Goal: Task Accomplishment & Management: Manage account settings

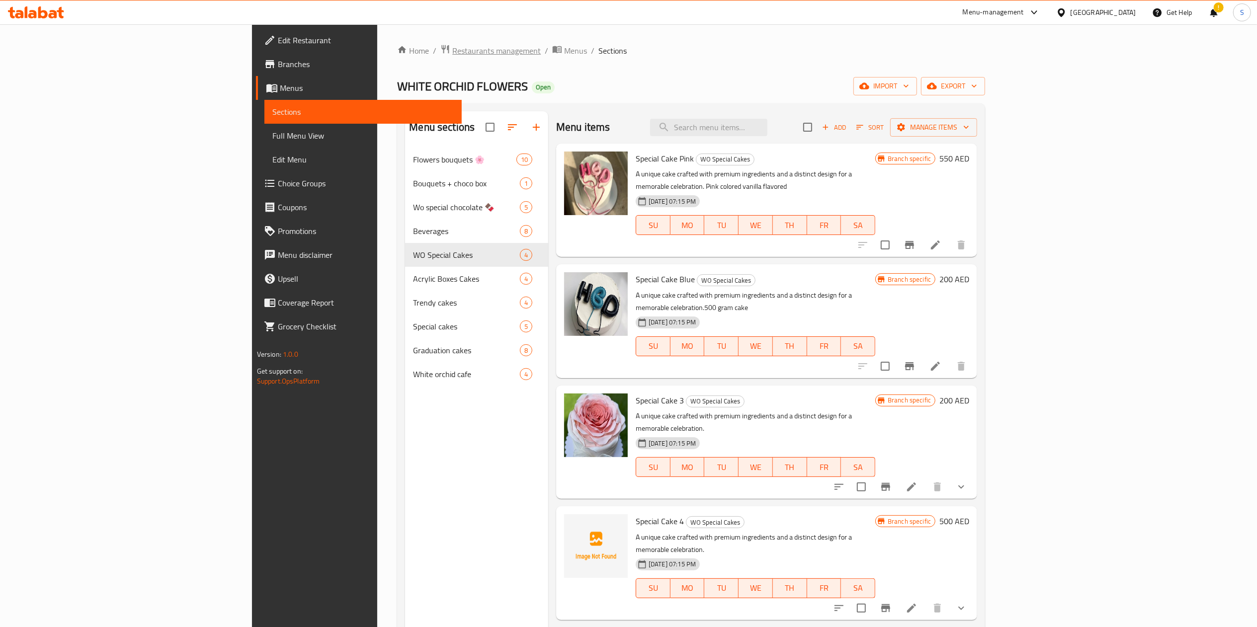
click at [452, 48] on span "Restaurants management" at bounding box center [496, 51] width 88 height 12
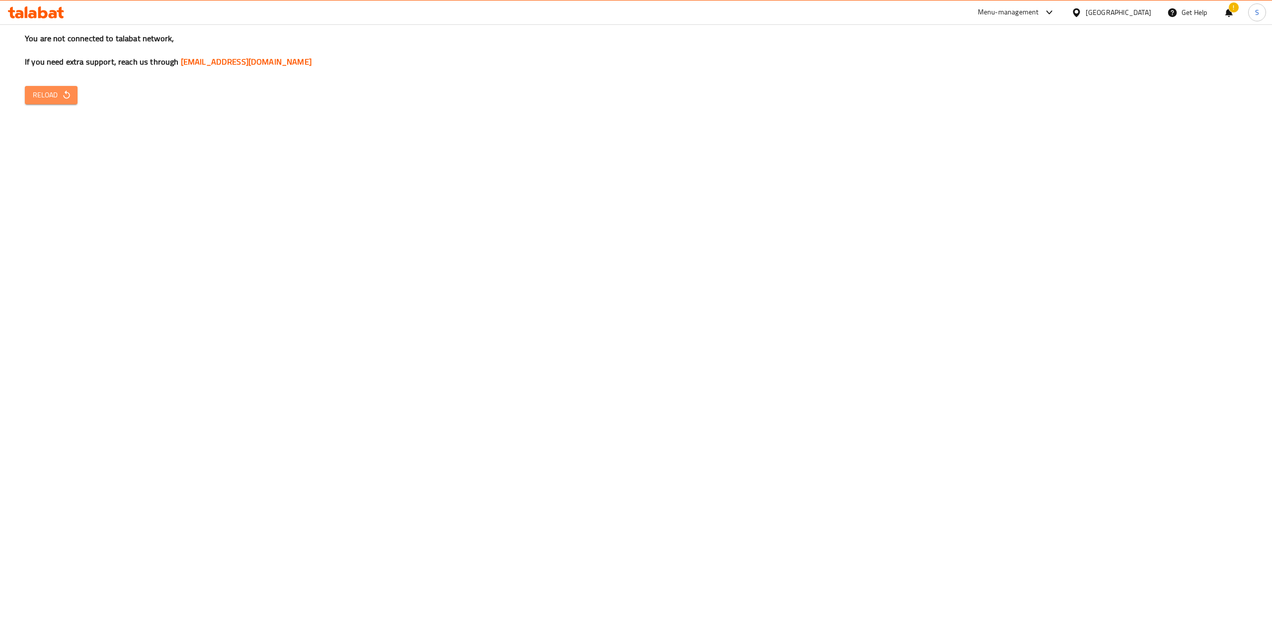
click at [64, 90] on icon "button" at bounding box center [67, 95] width 10 height 10
click at [51, 105] on div "You are not connected to talabat network, If you need extra support, reach us t…" at bounding box center [636, 313] width 1272 height 627
click at [47, 95] on span "Reload" at bounding box center [51, 95] width 37 height 12
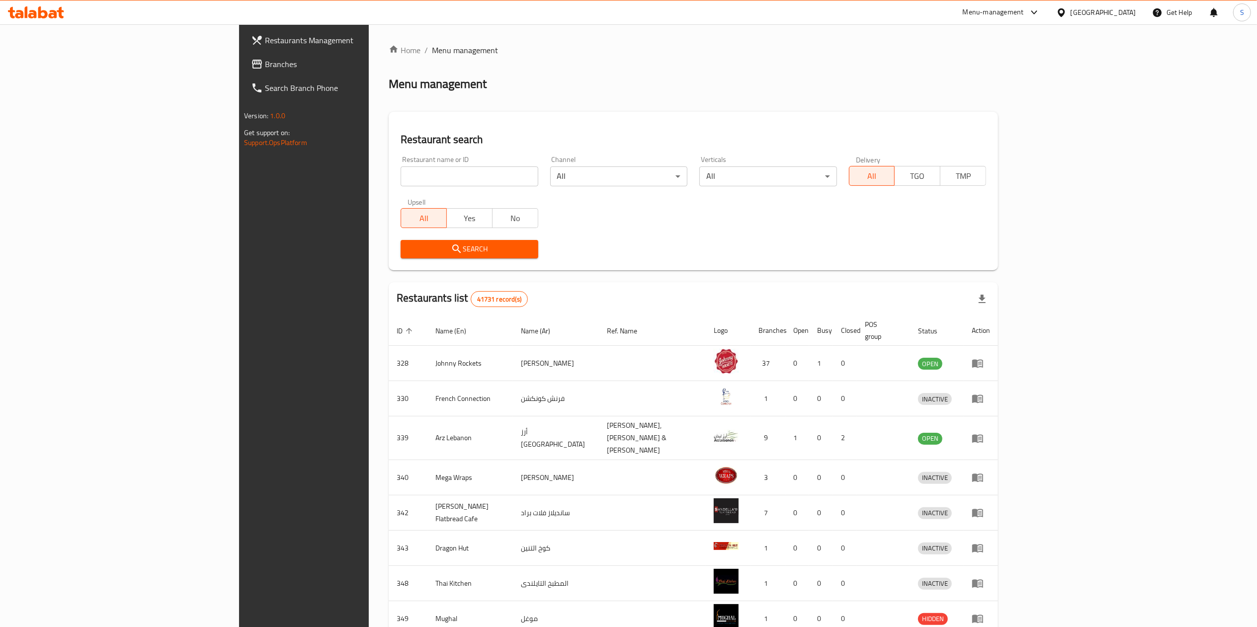
click at [401, 179] on input "search" at bounding box center [469, 176] width 137 height 20
type input "[PERSON_NAME]"
click button "Search" at bounding box center [469, 249] width 137 height 18
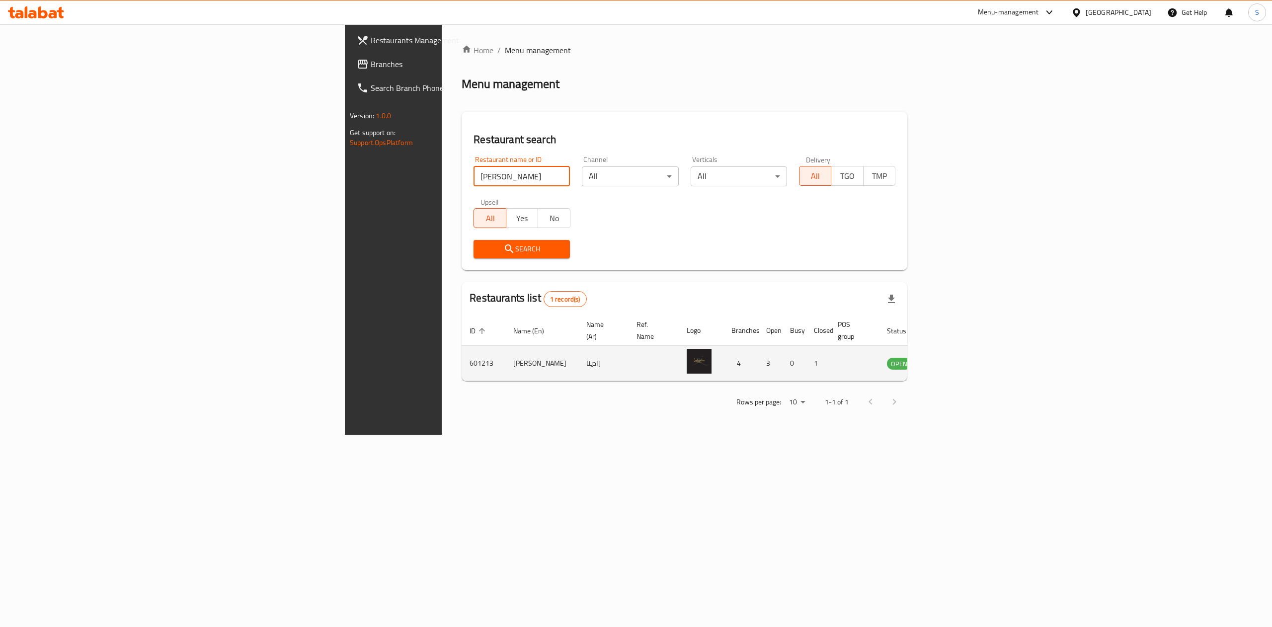
click at [462, 357] on td "601213" at bounding box center [484, 363] width 44 height 35
copy td "601213"
click at [462, 357] on td "601213" at bounding box center [484, 363] width 44 height 35
click at [462, 356] on td "601213" at bounding box center [484, 363] width 44 height 35
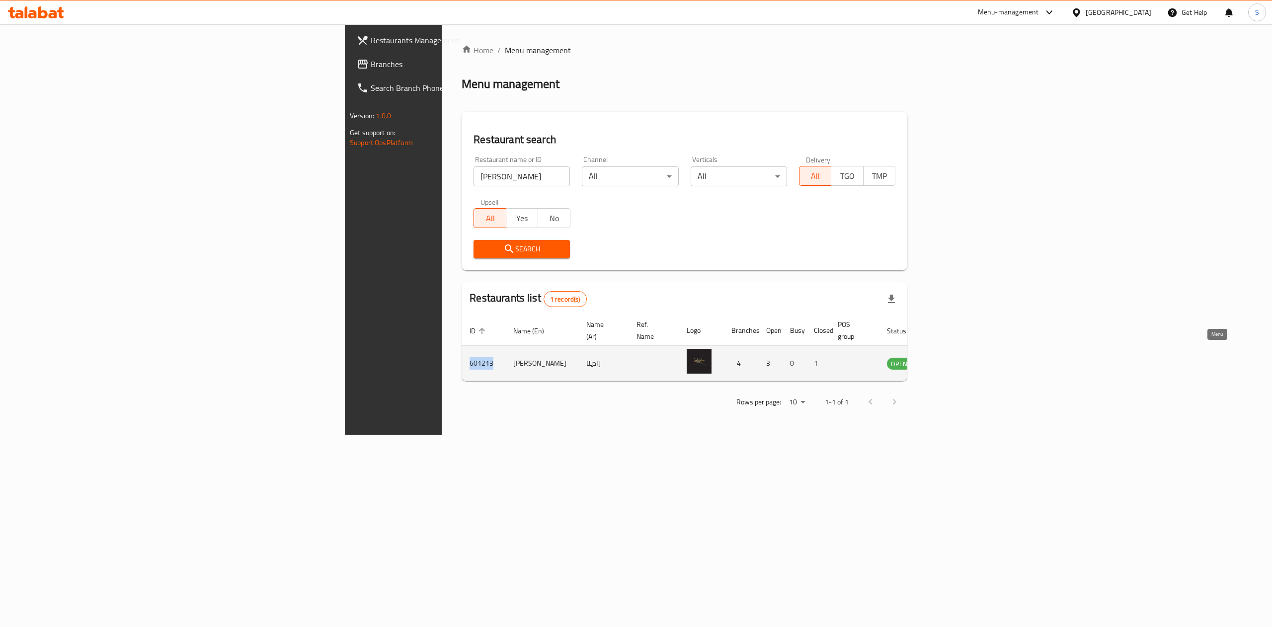
click at [951, 360] on icon "enhanced table" at bounding box center [945, 364] width 11 height 8
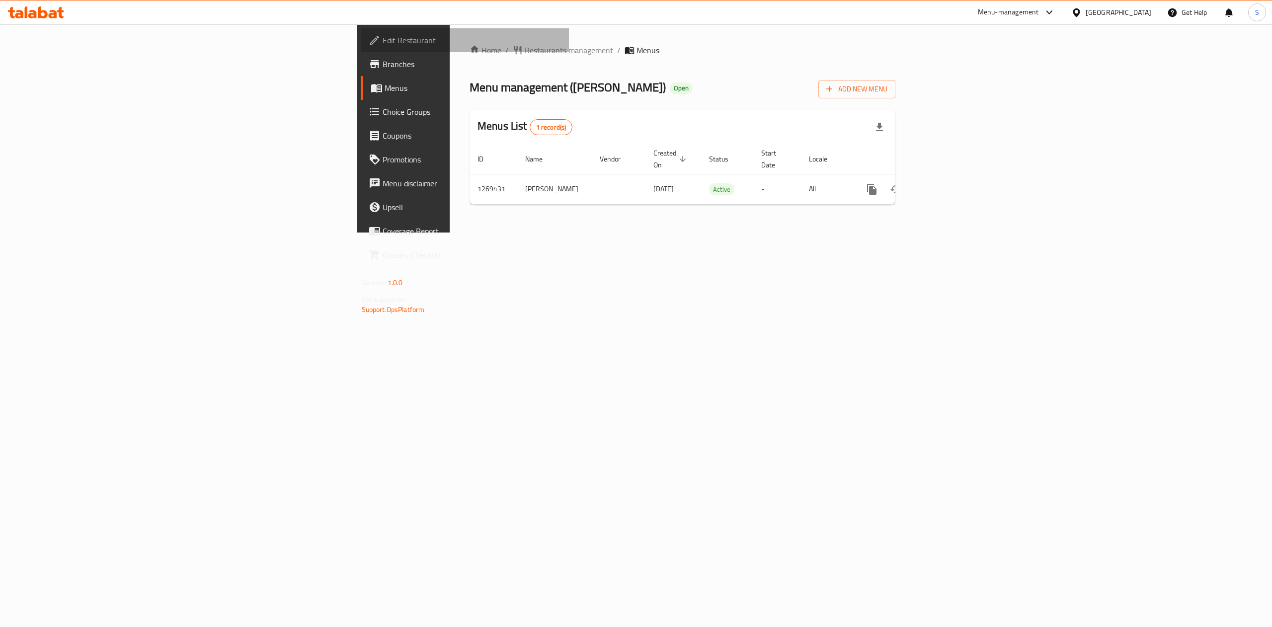
click at [383, 39] on span "Edit Restaurant" at bounding box center [472, 40] width 179 height 12
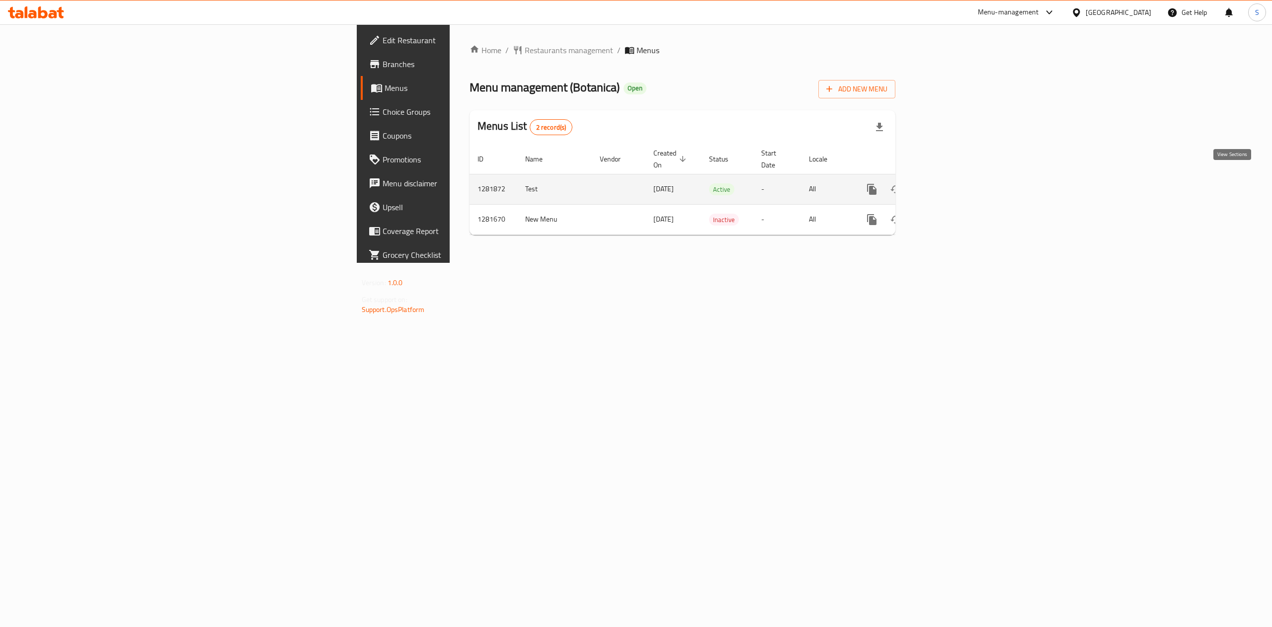
click at [948, 185] on icon "enhanced table" at bounding box center [943, 189] width 9 height 9
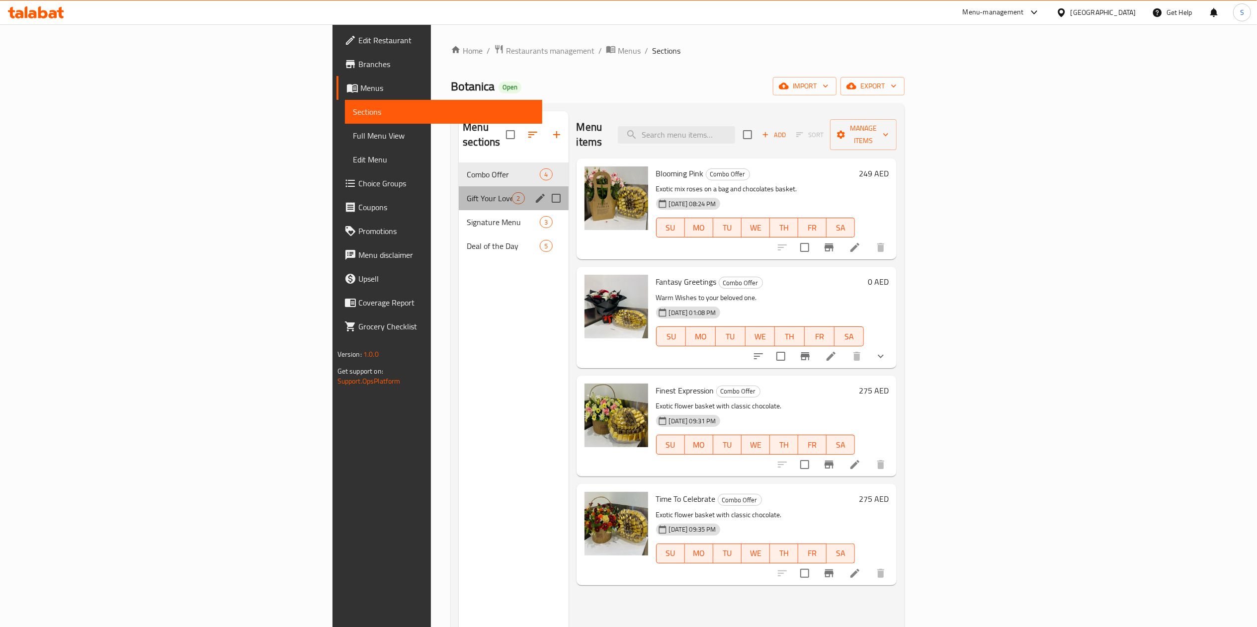
click at [459, 190] on div "Gift Your Loved One 2" at bounding box center [513, 198] width 109 height 24
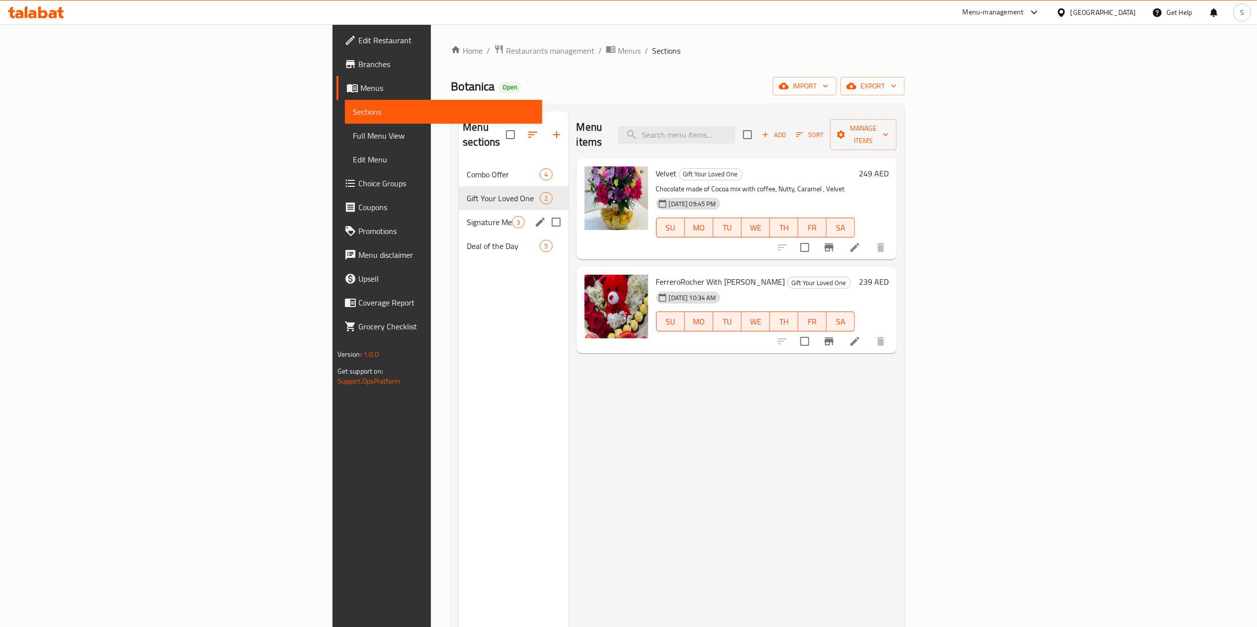
click at [459, 210] on div "Signature Menu 3" at bounding box center [513, 222] width 109 height 24
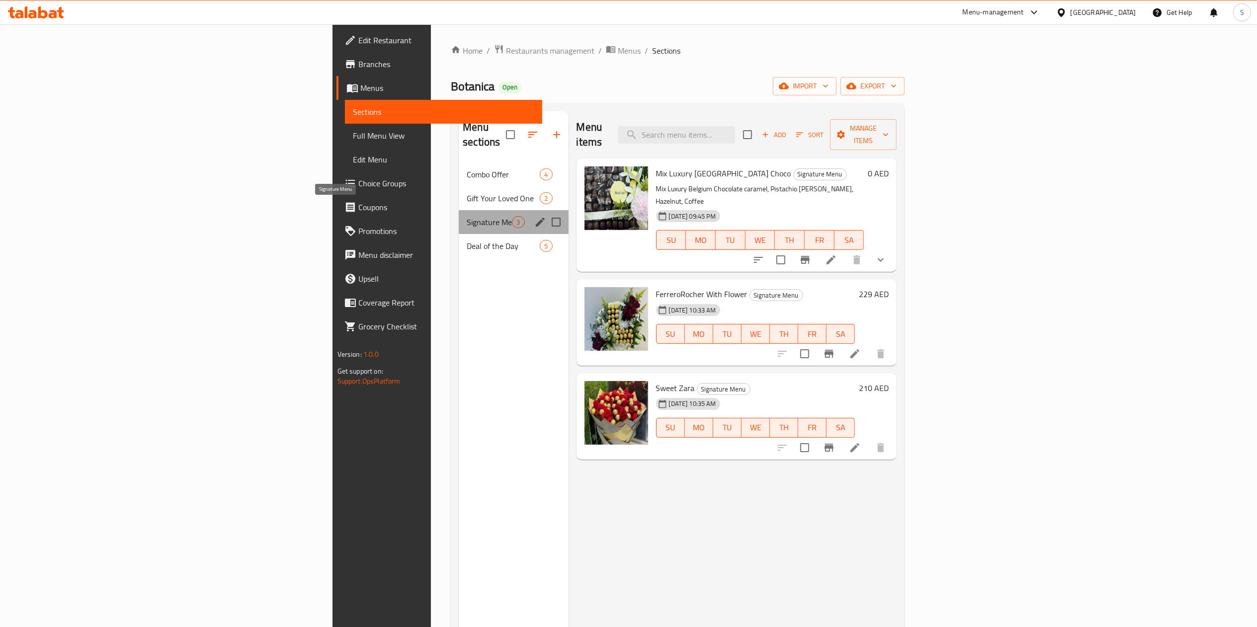
click at [467, 216] on span "Signature Menu" at bounding box center [489, 222] width 45 height 12
click at [459, 218] on div "Signature Menu 3" at bounding box center [513, 222] width 109 height 24
click at [467, 240] on span "Deal of the Day" at bounding box center [489, 246] width 45 height 12
